Goal: Task Accomplishment & Management: Manage account settings

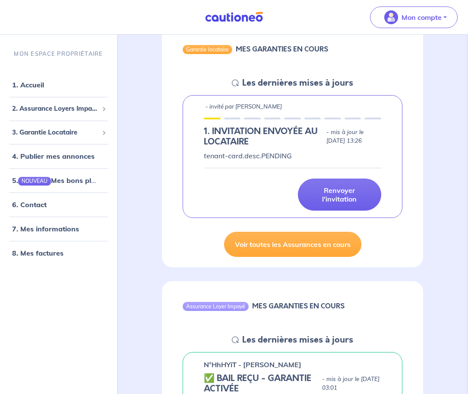
scroll to position [93, 0]
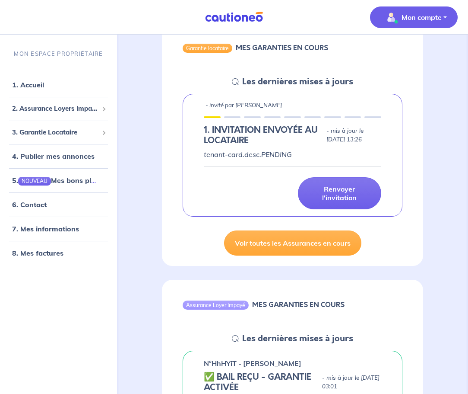
click at [418, 19] on p "Mon compte" at bounding box center [422, 17] width 40 height 10
click at [412, 54] on link "Mes informations" at bounding box center [406, 54] width 70 height 14
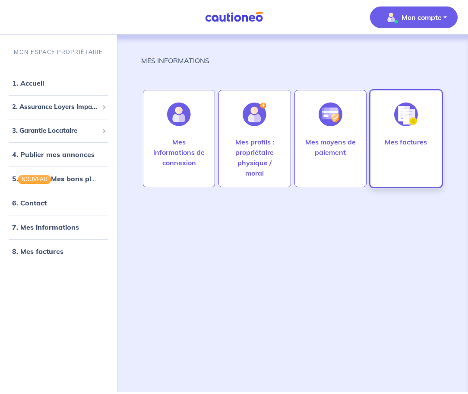
click at [410, 127] on div at bounding box center [406, 114] width 38 height 44
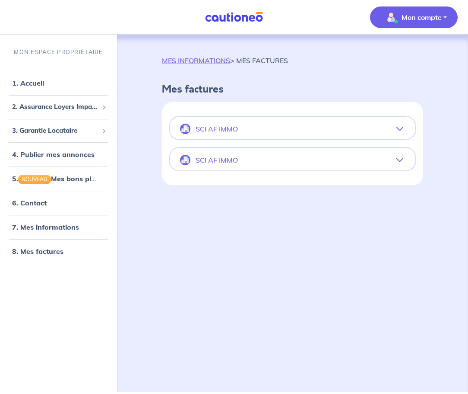
click at [400, 129] on icon "button" at bounding box center [400, 128] width 7 height 7
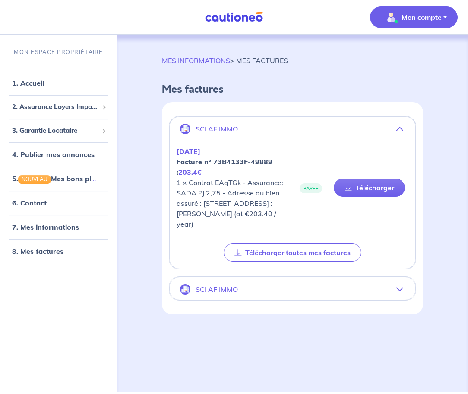
click at [309, 299] on button "SCI AF IMMO" at bounding box center [293, 289] width 246 height 21
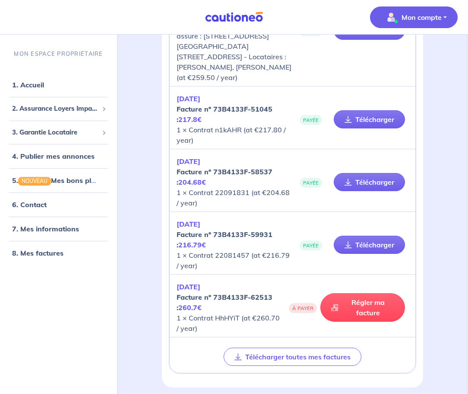
scroll to position [1945, 0]
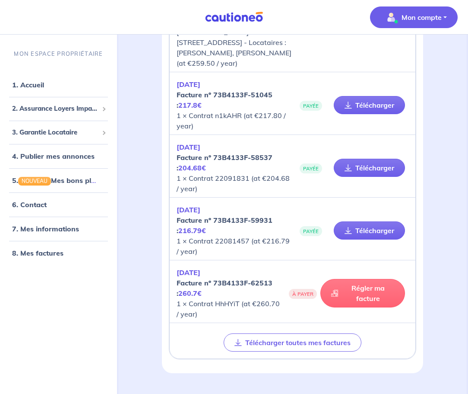
click at [392, 279] on link "Régler ma facture" at bounding box center [363, 293] width 85 height 29
